Goal: Find specific page/section: Find specific page/section

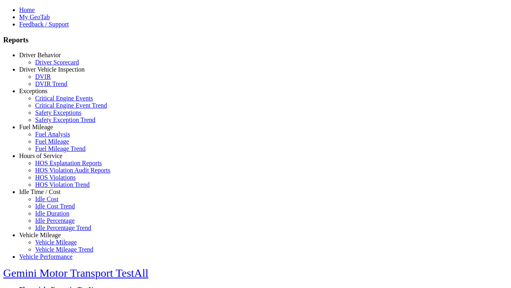
click at [46, 94] on link "Exceptions" at bounding box center [33, 90] width 28 height 7
click at [52, 109] on link "Critical Engine Event Trend" at bounding box center [71, 105] width 72 height 7
select select "**********"
type input "**********"
